Goal: Register for event/course

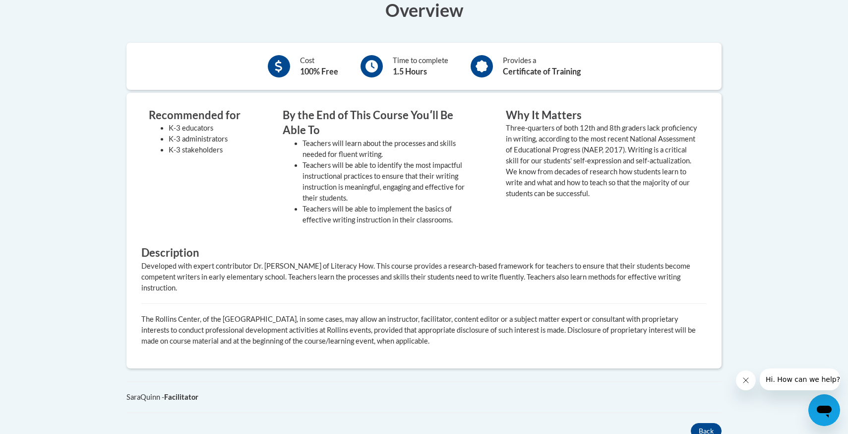
scroll to position [201, 0]
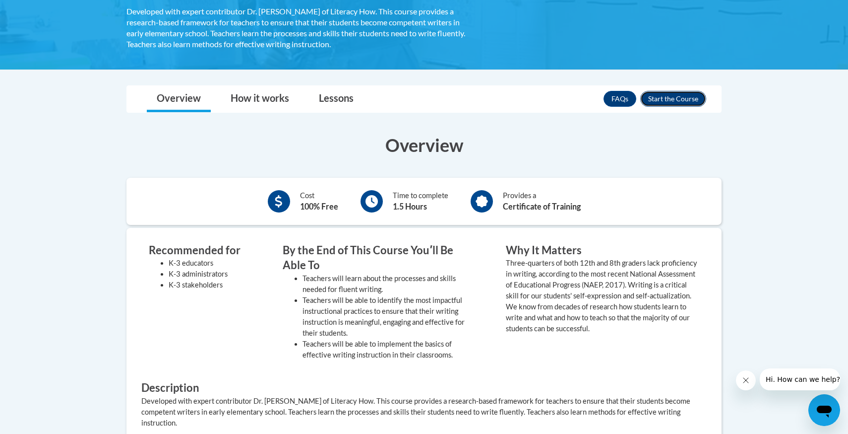
click at [676, 98] on button "Enroll" at bounding box center [674, 99] width 66 height 16
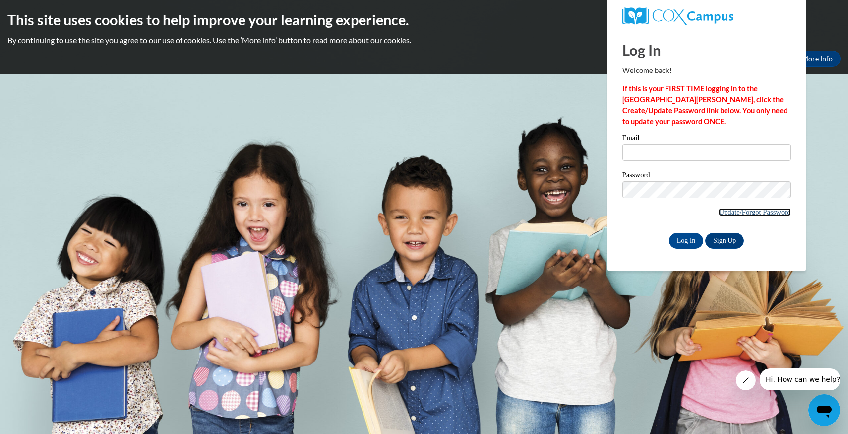
click at [750, 213] on link "Update/Forgot Password" at bounding box center [755, 212] width 72 height 8
click at [721, 235] on link "Sign Up" at bounding box center [725, 241] width 39 height 16
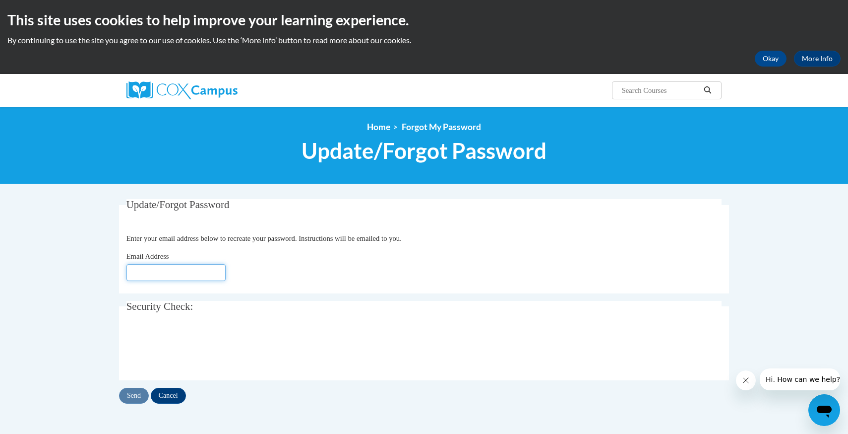
click at [203, 273] on input "Email Address" at bounding box center [176, 272] width 99 height 17
type input "razanw.khalid@gmail.com"
drag, startPoint x: 183, startPoint y: 395, endPoint x: 199, endPoint y: 274, distance: 122.1
click at [199, 275] on div "Update/Forgot Password Please enter your email address Enter your email address…" at bounding box center [424, 301] width 610 height 204
click at [142, 389] on input "Send" at bounding box center [134, 395] width 30 height 16
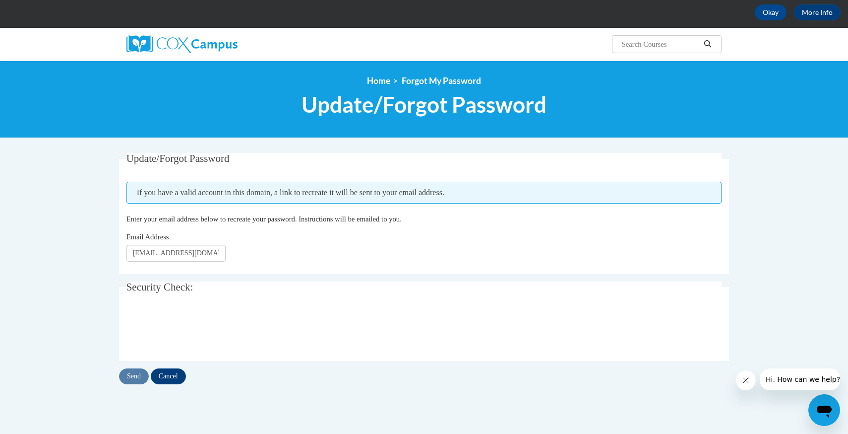
scroll to position [61, 0]
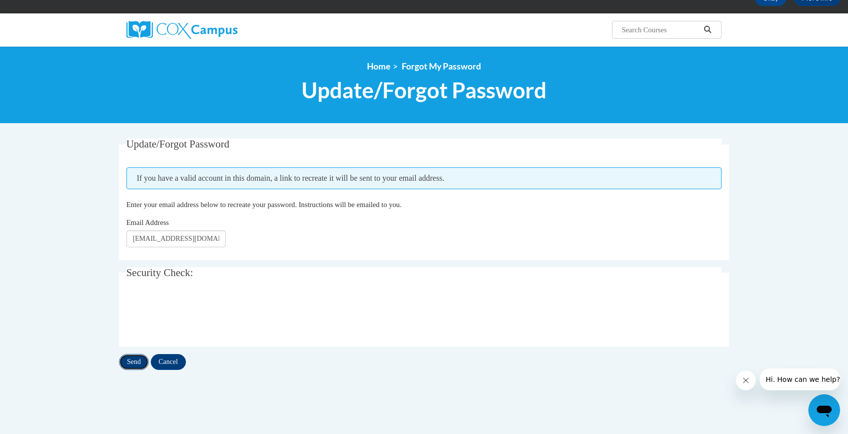
click at [133, 361] on input "Send" at bounding box center [134, 362] width 30 height 16
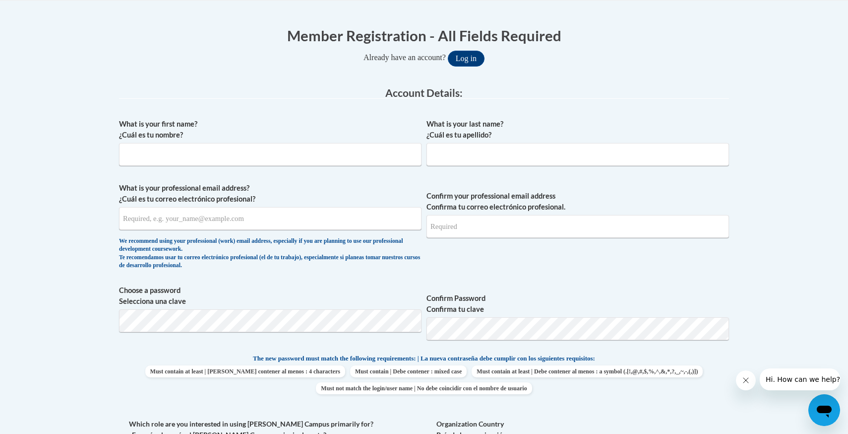
scroll to position [198, 0]
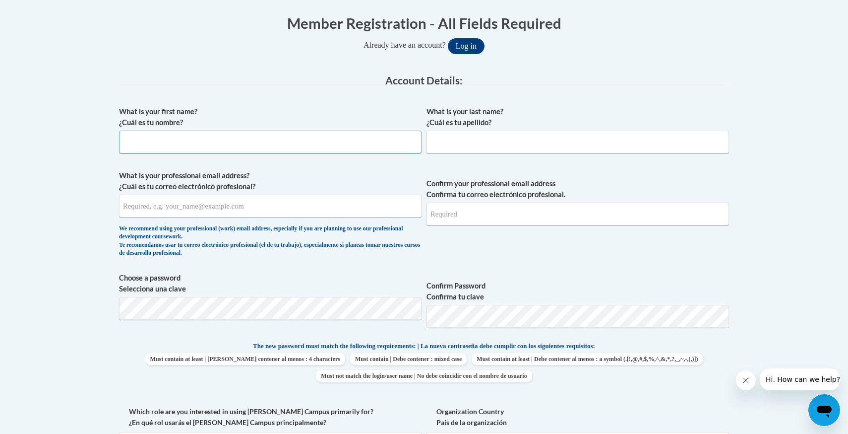
click at [341, 139] on input "What is your first name? ¿Cuál es tu nombre?" at bounding box center [270, 141] width 303 height 23
type input "Razan"
click at [471, 149] on input "What is your last name? ¿Cuál es tu apellido?" at bounding box center [578, 141] width 303 height 23
type input "H"
type input "Khalid"
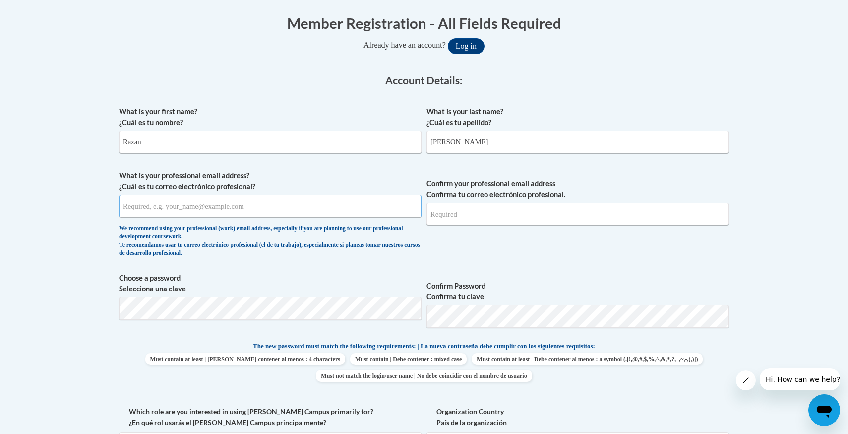
click at [264, 215] on input "What is your professional email address? ¿Cuál es tu correo electrónico profesi…" at bounding box center [270, 205] width 303 height 23
type input "razanw.khalid@gmail.com"
click at [506, 207] on input "Confirm your professional email address Confirma tu correo electrónico profesio…" at bounding box center [578, 213] width 303 height 23
type input "razanw.khalid@gmail.com"
click at [448, 38] on button "Log in" at bounding box center [466, 46] width 37 height 16
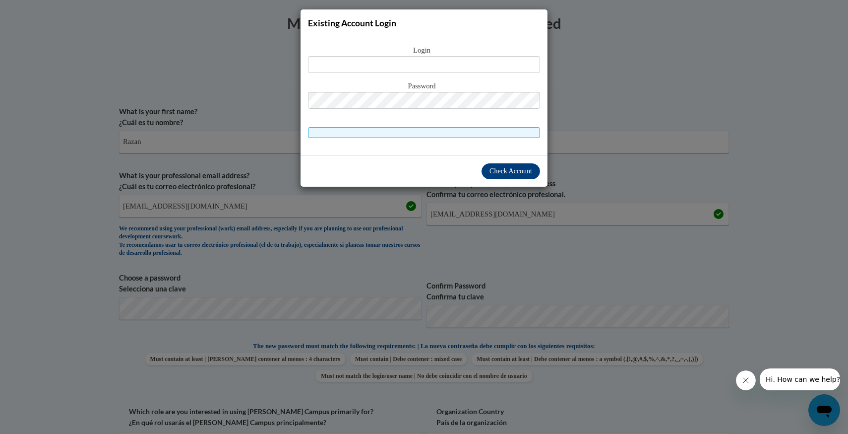
click at [517, 204] on div "Existing Account Login Login Password" at bounding box center [424, 217] width 848 height 434
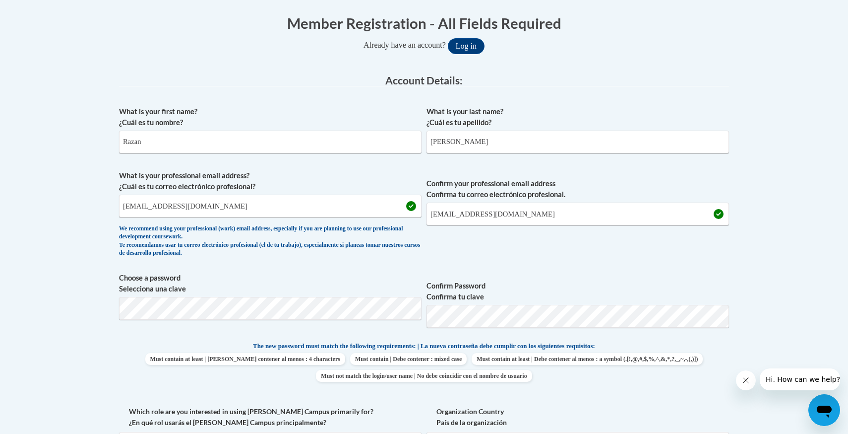
click at [701, 278] on span "Confirm Password Confirma tu clave" at bounding box center [578, 303] width 303 height 63
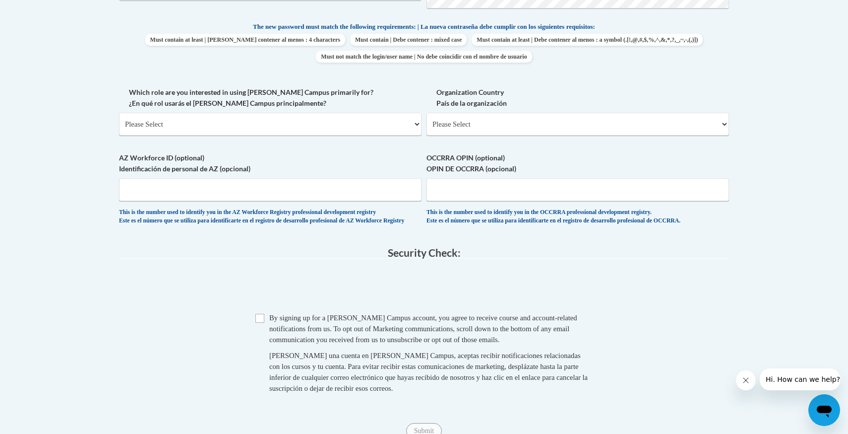
scroll to position [519, 0]
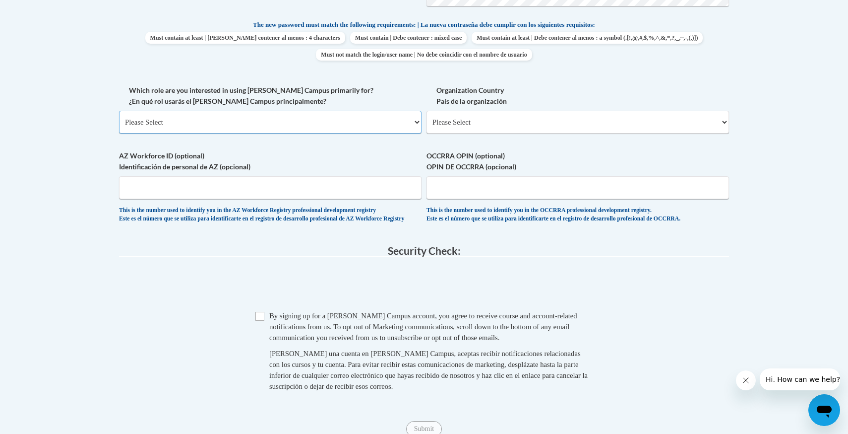
click at [330, 120] on select "Please Select College/University | Colegio/Universidad Community/Nonprofit Part…" at bounding box center [270, 122] width 303 height 23
select select "5a18ea06-2b54-4451-96f2-d152daf9eac5"
click at [119, 111] on select "Please Select College/University | Colegio/Universidad Community/Nonprofit Part…" at bounding box center [270, 122] width 303 height 23
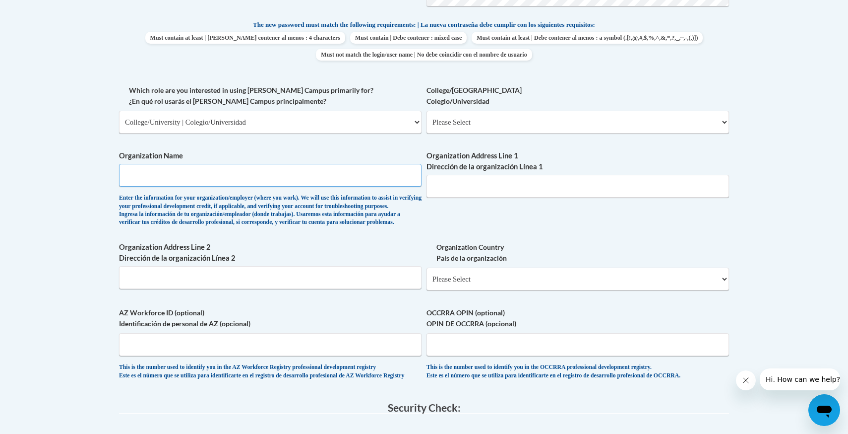
click at [329, 175] on input "Organization Name" at bounding box center [270, 175] width 303 height 23
type input "Tennessee Tech University"
click at [418, 250] on div "What is your first name? ¿Cuál es tu nombre? Razan What is your last name? ¿Cuá…" at bounding box center [424, 84] width 610 height 609
click at [494, 193] on input "Organization Address Line 1 Dirección de la organización Línea 1" at bounding box center [578, 186] width 303 height 23
click at [367, 231] on div "Organization Name Tennessee Tech University Enter the information for your orga…" at bounding box center [270, 190] width 303 height 81
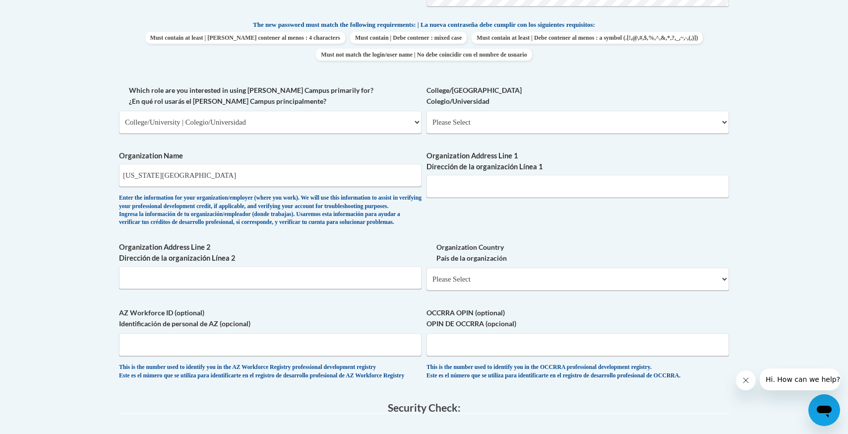
click at [361, 194] on div "Enter the information for your organization/employer (where you work). We will …" at bounding box center [270, 210] width 303 height 33
click at [365, 179] on input "Tennessee Tech University" at bounding box center [270, 175] width 303 height 23
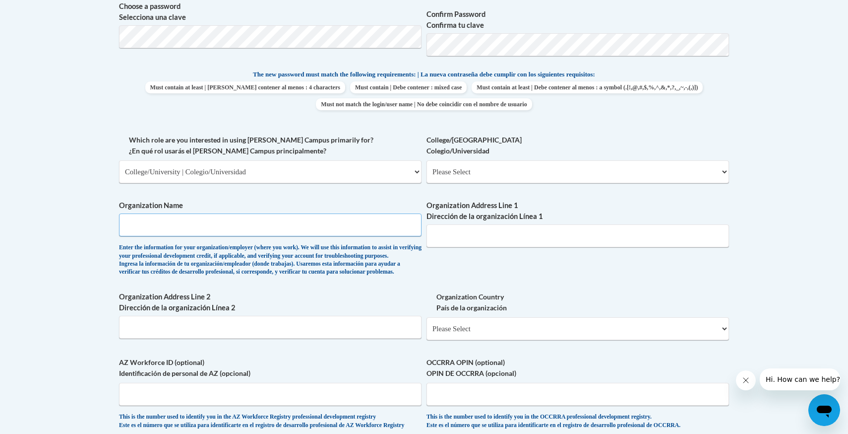
scroll to position [480, 0]
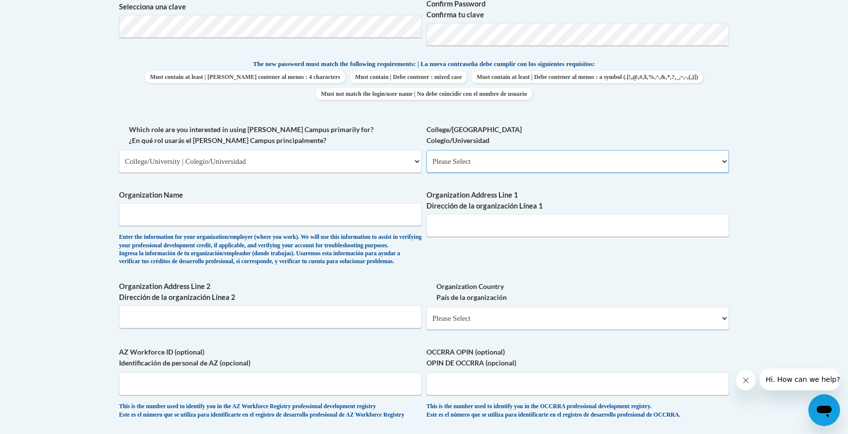
click at [502, 153] on select "Please Select College/University Staff | Empleado universitario College/Univers…" at bounding box center [578, 161] width 303 height 23
select select "99b32b07-cffc-426c-8bf6-0cd77760d84b"
click at [427, 150] on select "Please Select College/University Staff | Empleado universitario College/Univers…" at bounding box center [578, 161] width 303 height 23
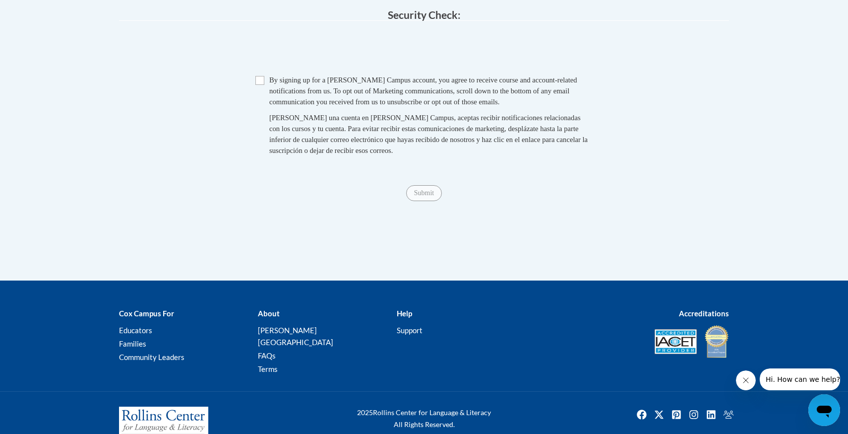
scroll to position [915, 0]
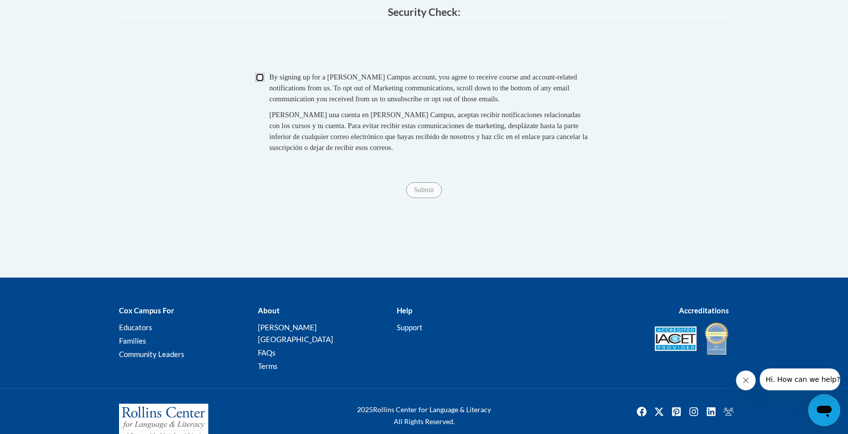
click at [261, 82] on input "Checkbox" at bounding box center [260, 77] width 9 height 9
checkbox input "true"
click at [422, 198] on input "Submit" at bounding box center [424, 190] width 36 height 16
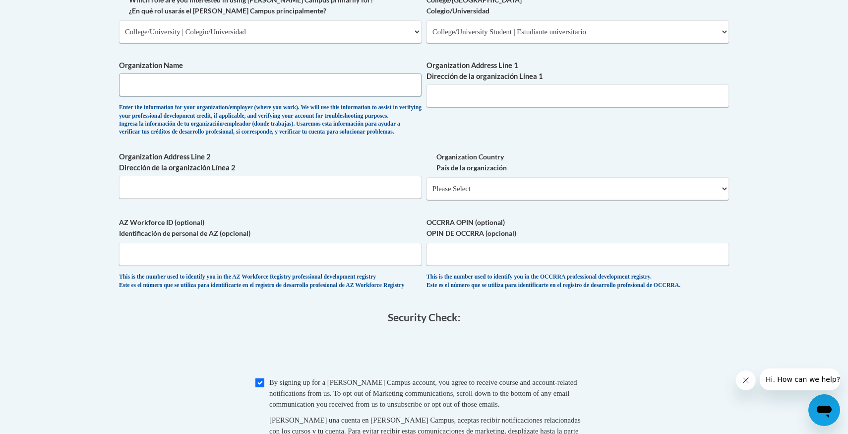
scroll to position [582, 0]
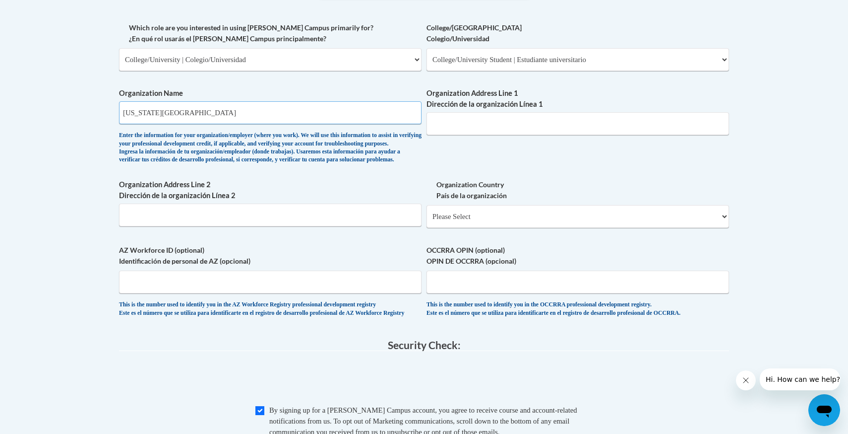
type input "Tennessee Tech University"
click at [303, 201] on label "Organization Address Line 2 Dirección de la organización Línea 2" at bounding box center [270, 190] width 303 height 22
click at [303, 206] on input "Organization Address Line 2 Dirección de la organización Línea 2" at bounding box center [270, 214] width 303 height 23
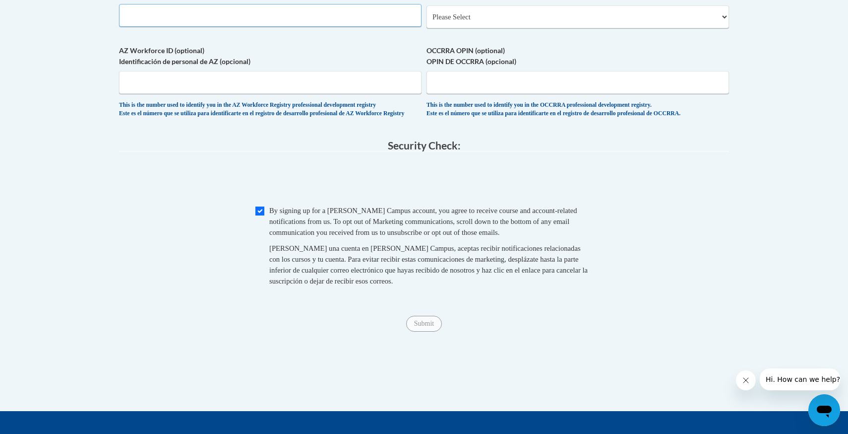
scroll to position [865, 0]
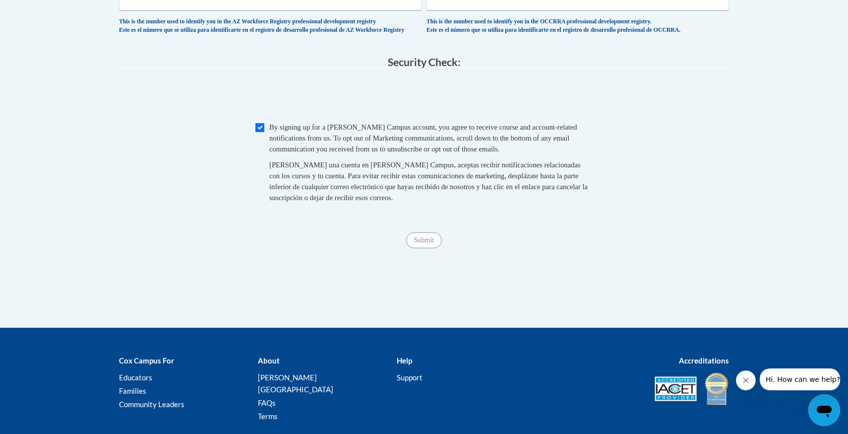
click at [306, 185] on span "Al crear una cuenta en Cox Campus, aceptas recibir notificaciones relacionadas …" at bounding box center [428, 181] width 319 height 41
click at [265, 155] on span "Checkbox By signing up for a Cox Campus account, you agree to receive course an…" at bounding box center [424, 167] width 337 height 91
click at [262, 132] on input "Checkbox" at bounding box center [260, 127] width 9 height 9
checkbox input "true"
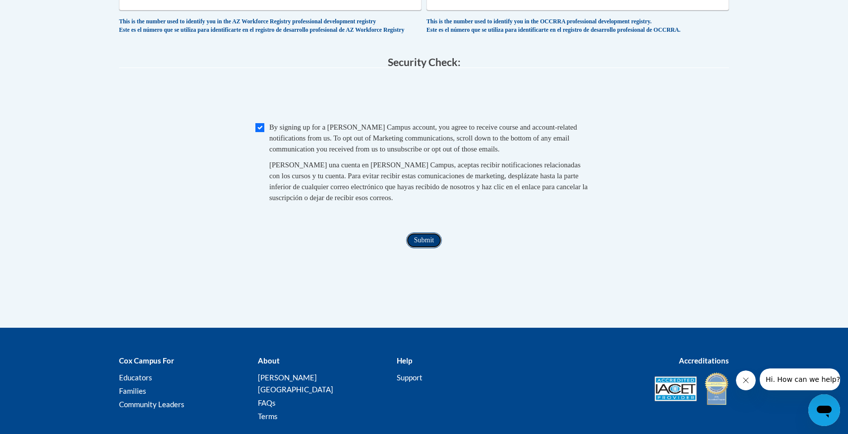
click at [426, 248] on input "Submit" at bounding box center [424, 240] width 36 height 16
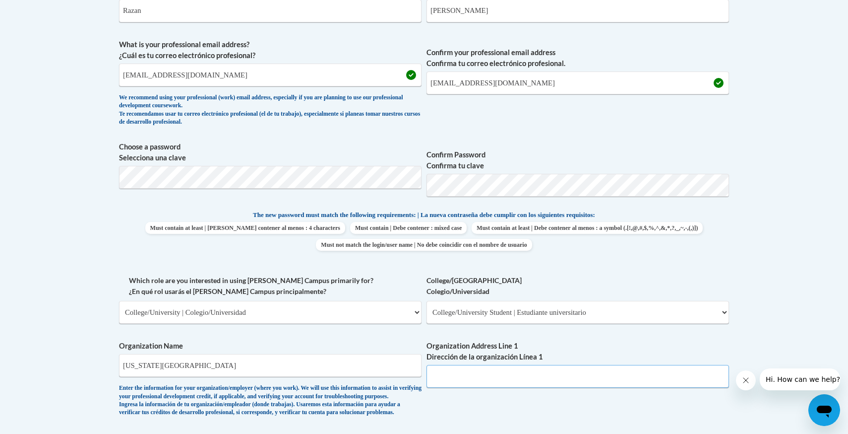
scroll to position [428, 0]
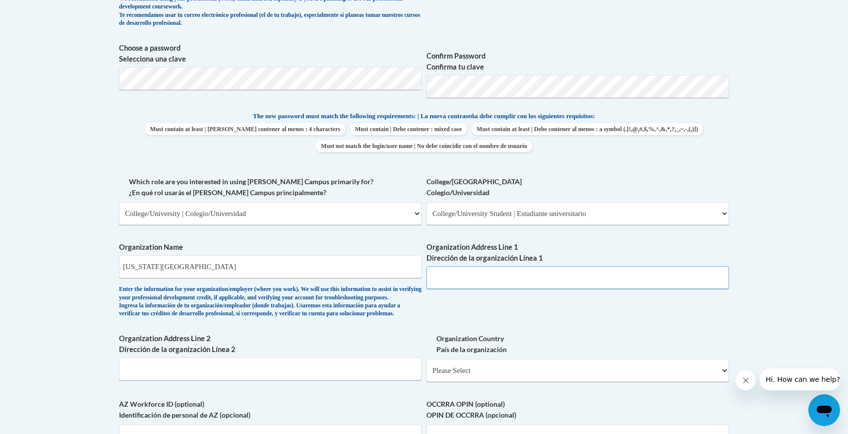
paste input "William L Jones Dr, Cookeville, TN 38505"
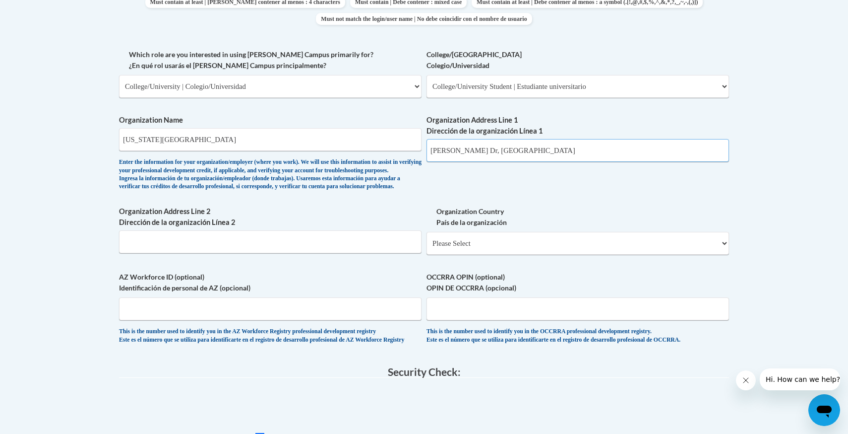
scroll to position [556, 0]
type input "William L Jones Dr, Cookeville, TN 38505"
click at [535, 254] on select "Please Select United States | Estados Unidos Outside of the United States | Fue…" at bounding box center [578, 242] width 303 height 23
select select "ad49bcad-a171-4b2e-b99c-48b446064914"
click at [427, 247] on select "Please Select United States | Estados Unidos Outside of the United States | Fue…" at bounding box center [578, 242] width 303 height 23
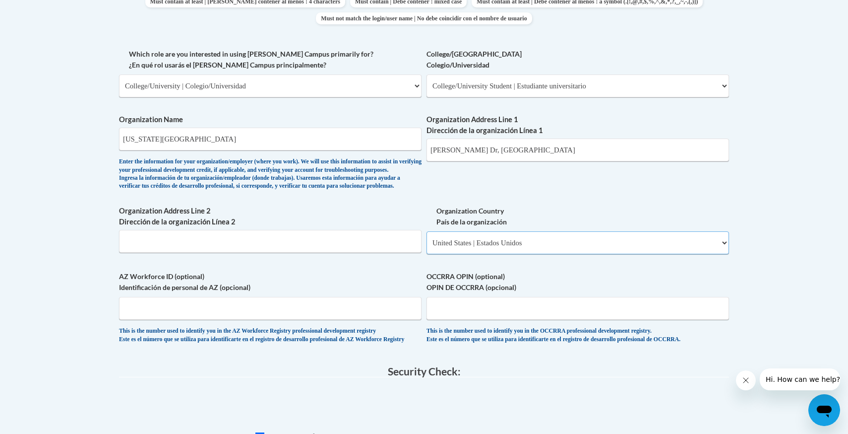
select select
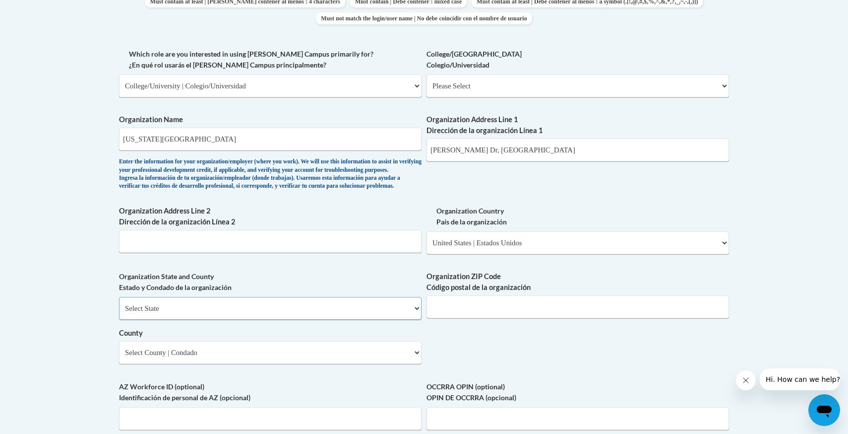
click at [324, 320] on select "Select State Alabama Alaska Arizona Arkansas California Colorado Connecticut De…" at bounding box center [270, 308] width 303 height 23
select select "Tennessee"
click at [119, 313] on select "Select State Alabama Alaska Arizona Arkansas California Colorado Connecticut De…" at bounding box center [270, 308] width 303 height 23
click at [481, 318] on input "Organization ZIP Code Código postal de la organización" at bounding box center [578, 306] width 303 height 23
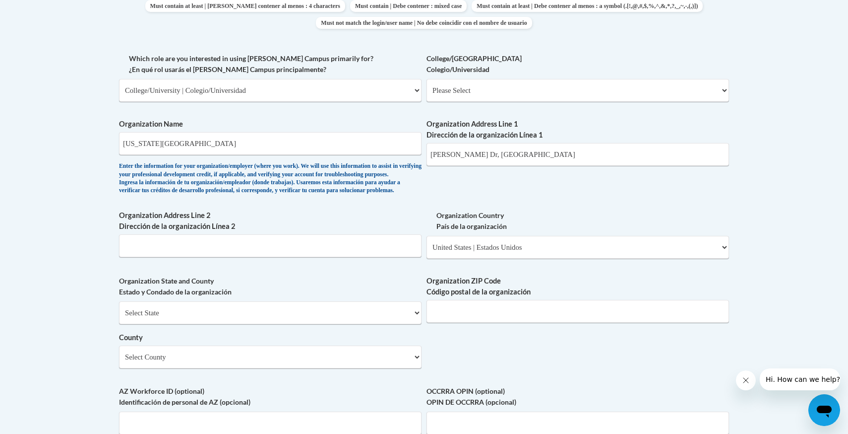
scroll to position [548, 0]
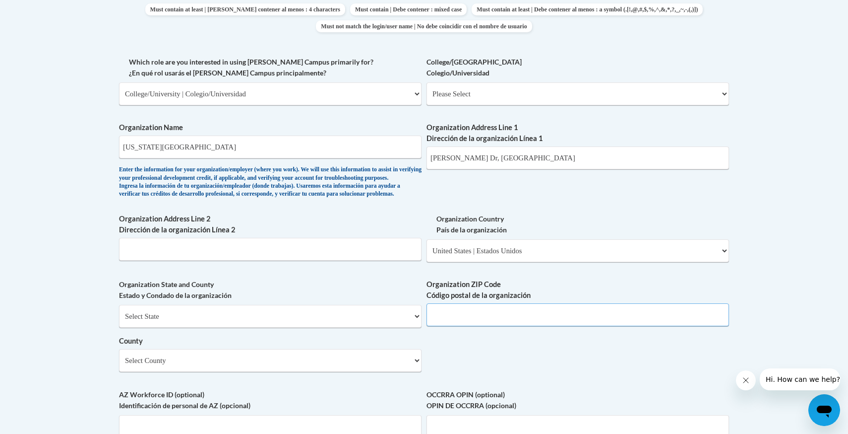
click at [483, 326] on input "Organization ZIP Code Código postal de la organización" at bounding box center [578, 314] width 303 height 23
type input "38505"
drag, startPoint x: 589, startPoint y: 161, endPoint x: 490, endPoint y: 157, distance: 99.3
click at [490, 157] on input "William L Jones Dr, Cookeville, TN 38505" at bounding box center [578, 157] width 303 height 23
type input "William L Jones Dr"
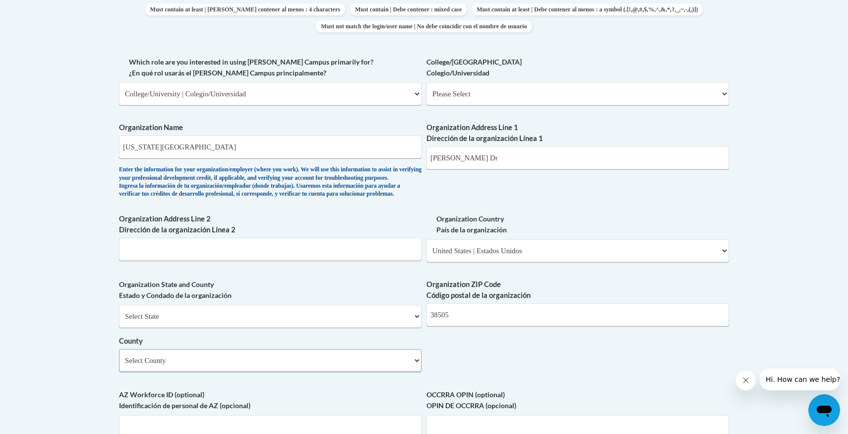
click at [263, 372] on select "Select County Anderson Bedford Benton Bledsoe Blount Bradley Campbell Cannon Ca…" at bounding box center [270, 360] width 303 height 23
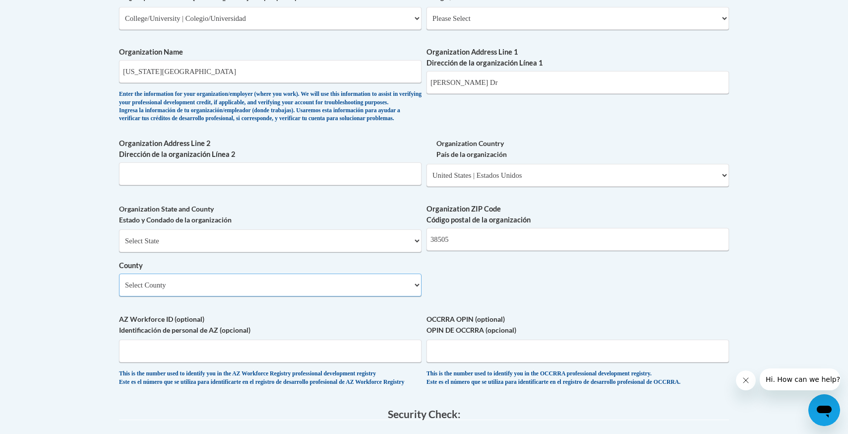
scroll to position [626, 0]
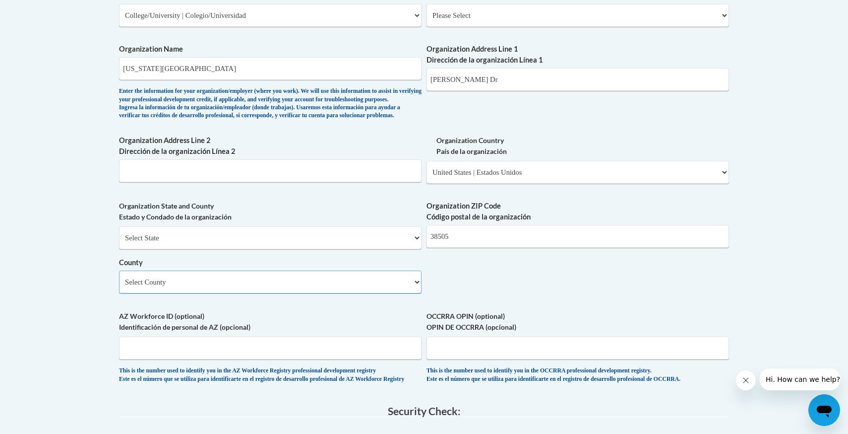
click at [296, 292] on select "Select County Anderson Bedford Benton Bledsoe Blount Bradley Campbell Cannon Ca…" at bounding box center [270, 281] width 303 height 23
select select "Knox"
click at [119, 287] on select "Select County Anderson Bedford Benton Bledsoe Blount Bradley Campbell Cannon Ca…" at bounding box center [270, 281] width 303 height 23
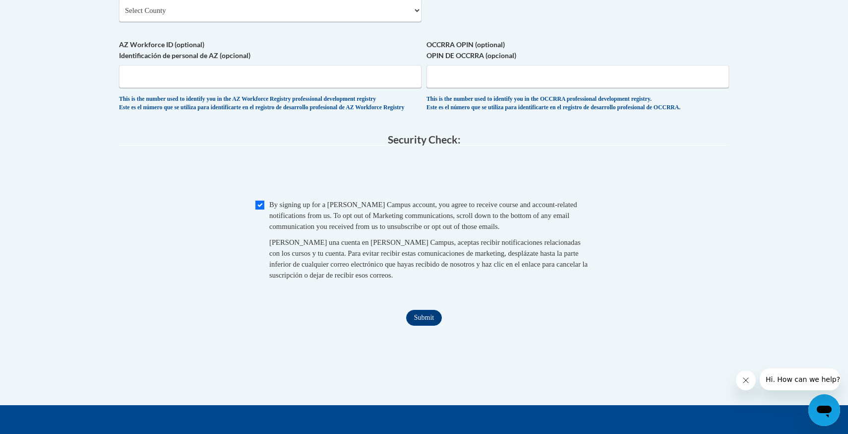
scroll to position [910, 0]
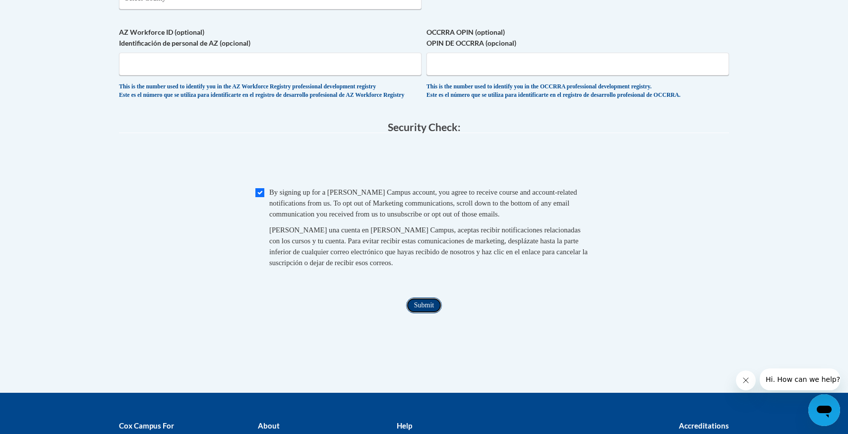
click at [423, 313] on input "Submit" at bounding box center [424, 305] width 36 height 16
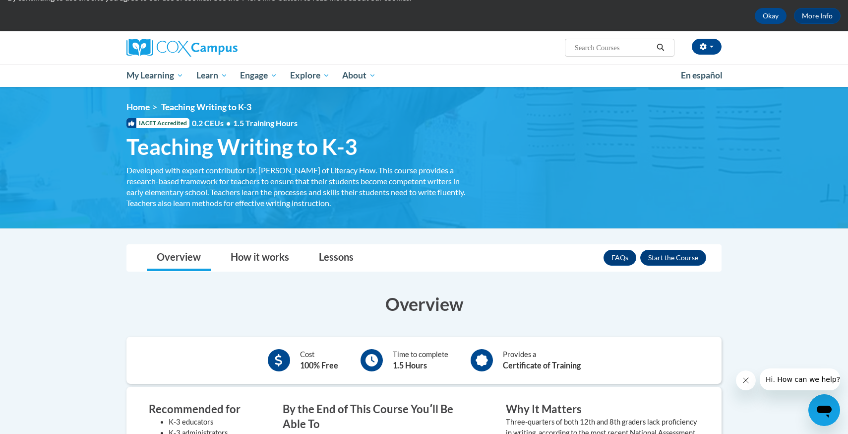
scroll to position [57, 0]
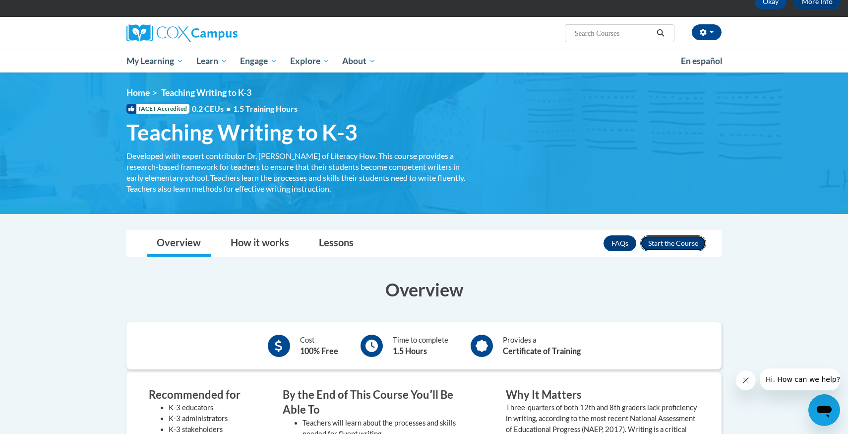
click at [678, 243] on button "Enroll" at bounding box center [674, 243] width 66 height 16
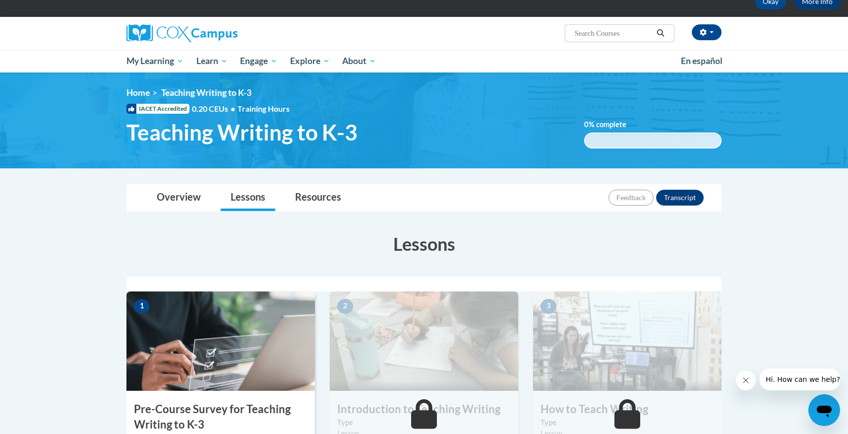
scroll to position [74, 0]
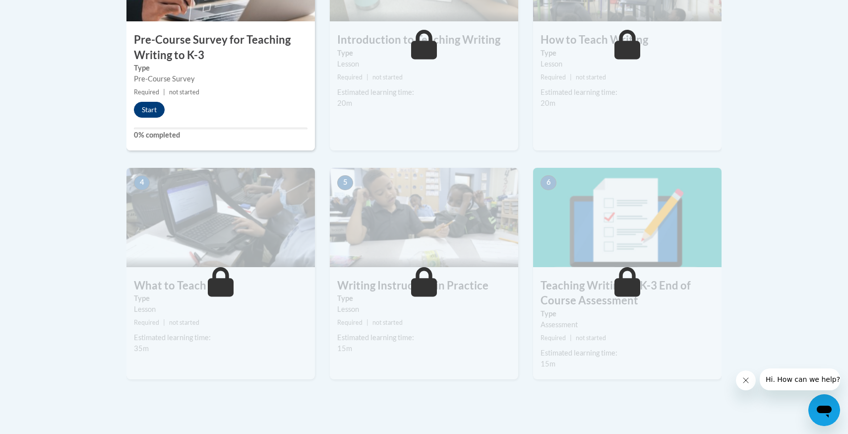
scroll to position [416, 0]
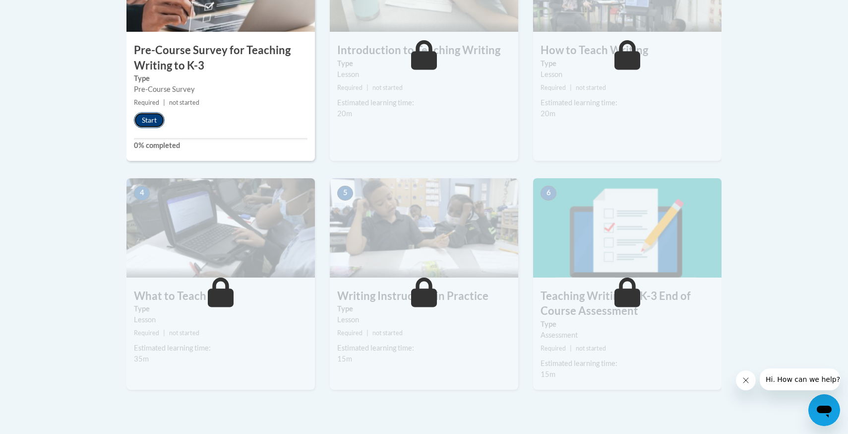
click at [149, 119] on button "Start" at bounding box center [149, 120] width 31 height 16
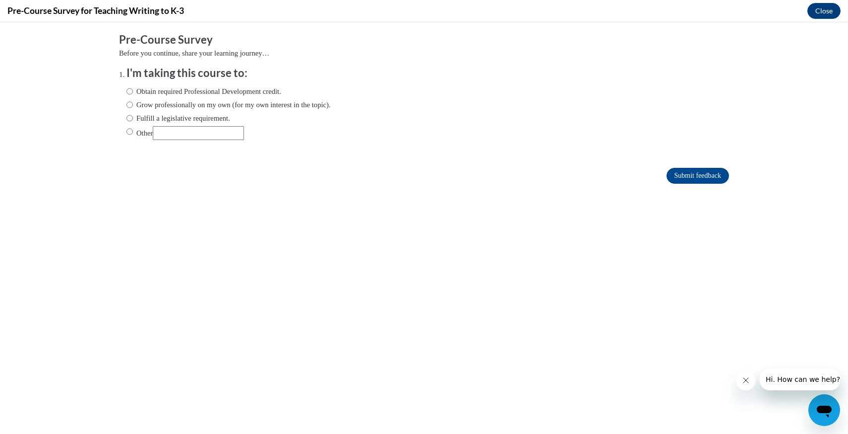
scroll to position [0, 0]
click at [685, 175] on input "Submit feedback" at bounding box center [698, 176] width 63 height 16
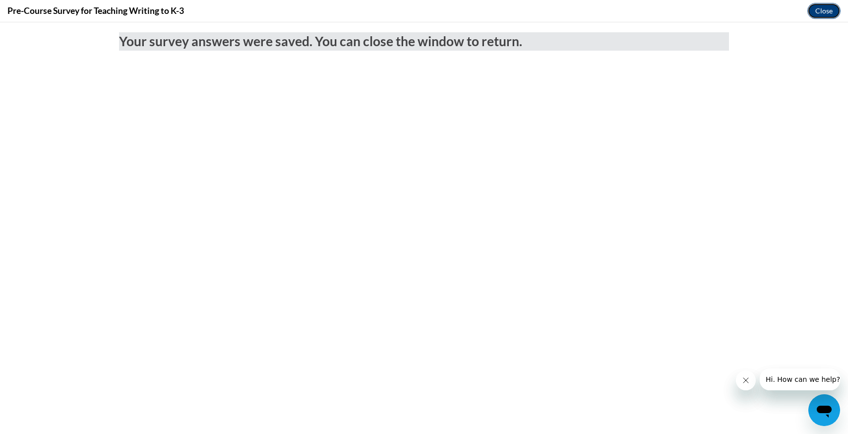
click at [826, 15] on button "Close" at bounding box center [824, 11] width 33 height 16
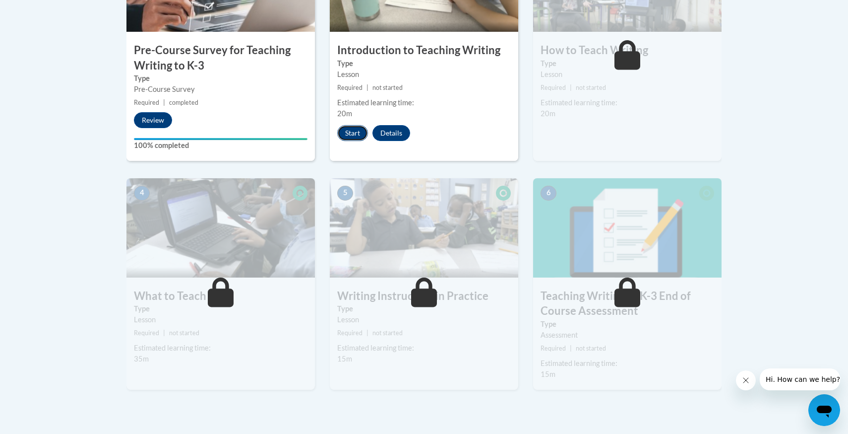
click at [360, 131] on button "Start" at bounding box center [352, 133] width 31 height 16
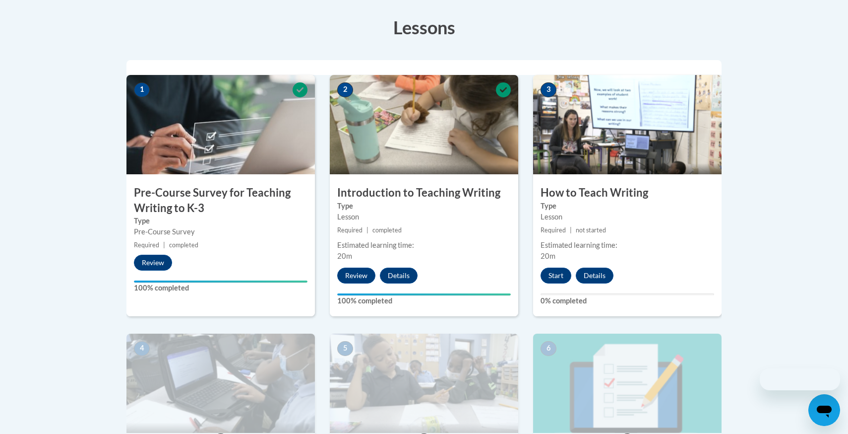
scroll to position [333, 0]
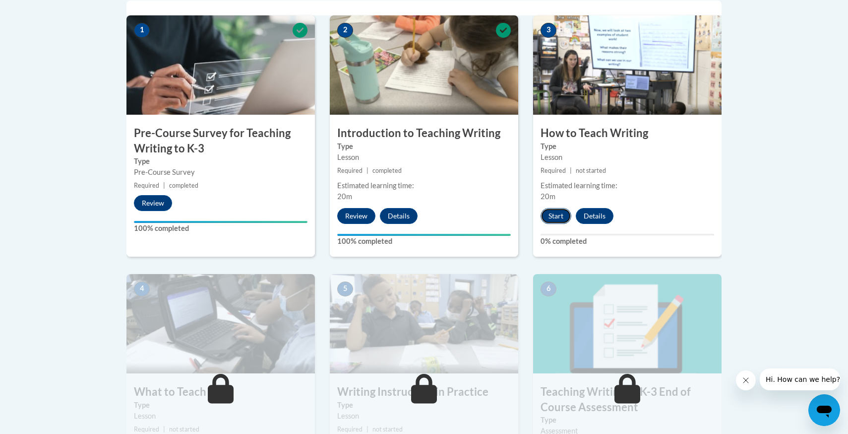
click at [557, 210] on button "Start" at bounding box center [556, 216] width 31 height 16
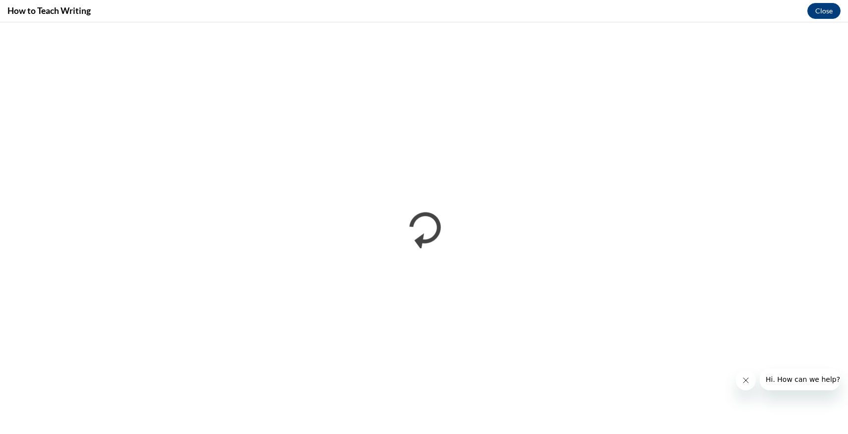
scroll to position [0, 0]
